Goal: Task Accomplishment & Management: Use online tool/utility

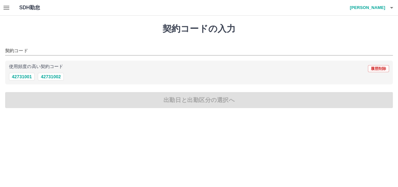
click at [4, 6] on icon "button" at bounding box center [7, 8] width 8 height 8
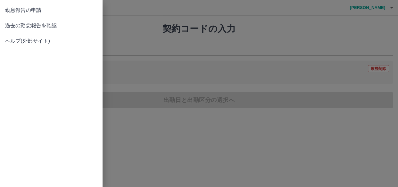
click at [328, 6] on div at bounding box center [199, 93] width 398 height 187
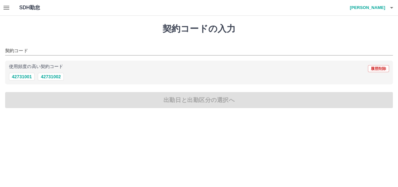
click at [391, 5] on icon "button" at bounding box center [392, 8] width 8 height 8
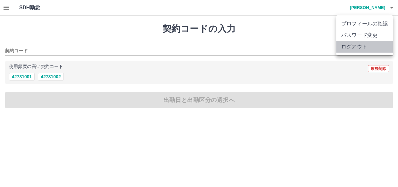
click at [353, 46] on li "ログアウト" at bounding box center [364, 47] width 57 height 12
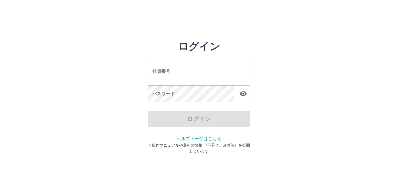
type input "*******"
click at [188, 73] on input "*******" at bounding box center [199, 71] width 103 height 17
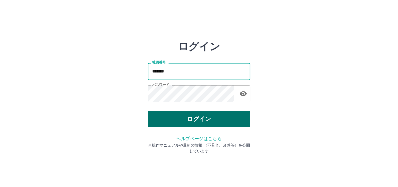
click at [167, 119] on button "ログイン" at bounding box center [199, 119] width 103 height 16
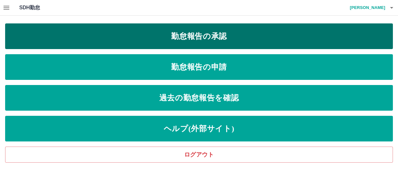
click at [40, 29] on link "勤怠報告の承認" at bounding box center [199, 36] width 388 height 26
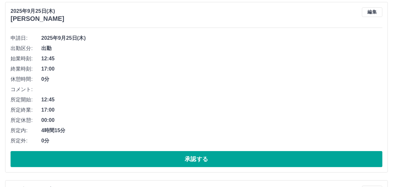
scroll to position [87, 0]
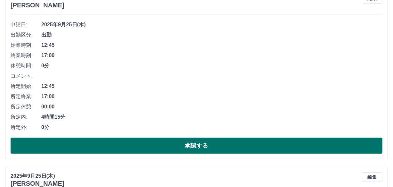
click at [152, 143] on button "承認する" at bounding box center [197, 145] width 372 height 16
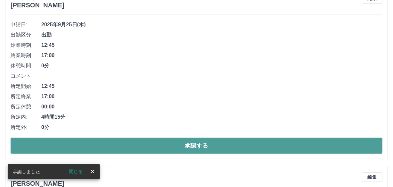
click at [179, 142] on button "承認する" at bounding box center [197, 145] width 372 height 16
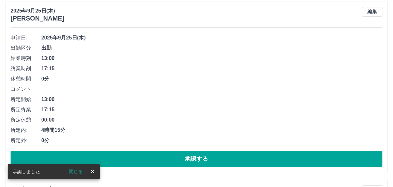
scroll to position [84, 0]
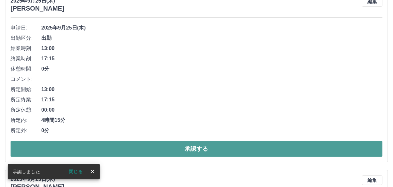
click at [171, 150] on button "承認する" at bounding box center [197, 149] width 372 height 16
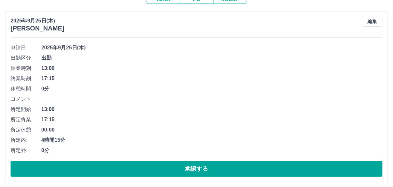
scroll to position [67, 0]
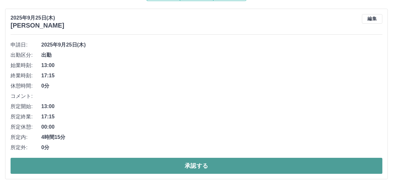
click at [162, 163] on button "承認する" at bounding box center [197, 166] width 372 height 16
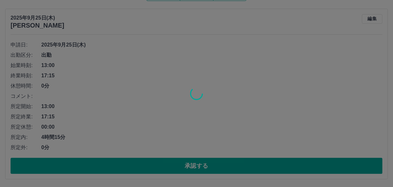
scroll to position [0, 0]
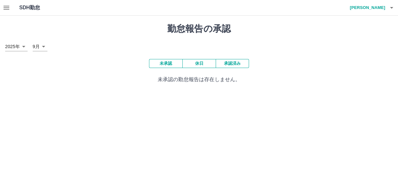
click at [227, 61] on button "承認済み" at bounding box center [232, 63] width 33 height 9
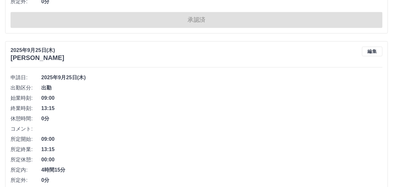
scroll to position [1427, 0]
